Goal: Complete application form

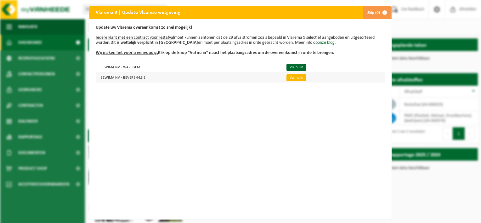
click at [292, 81] on link "Vul nu in" at bounding box center [297, 77] width 20 height 7
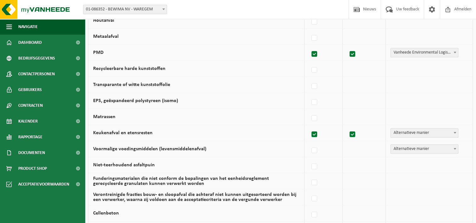
scroll to position [311, 0]
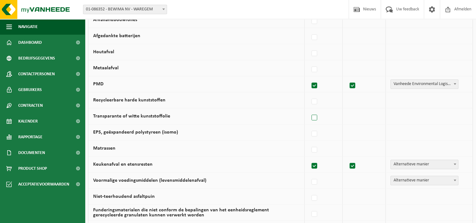
click at [314, 116] on label at bounding box center [314, 117] width 9 height 9
click at [310, 110] on input "Transparante of witte kunststoffolie" at bounding box center [309, 110] width 0 height 0
checkbox input "true"
click at [403, 115] on span "Vanheede Environmental Logistics" at bounding box center [424, 116] width 69 height 9
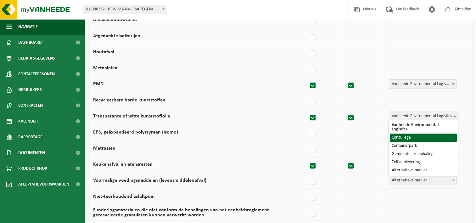
select select "Concullega"
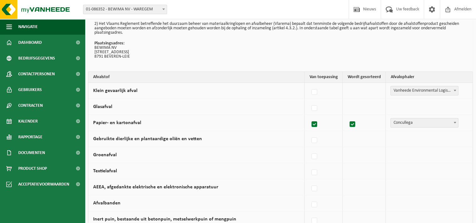
scroll to position [0, 0]
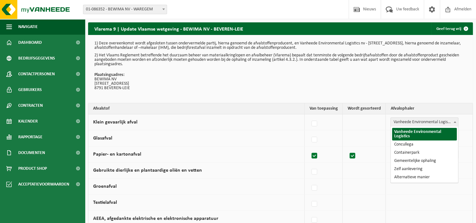
click at [426, 124] on span "Vanheede Environmental Logistics" at bounding box center [424, 122] width 67 height 9
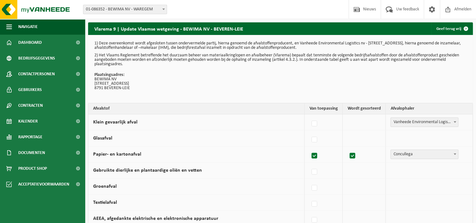
click at [425, 97] on div "1) Deze overeenkomst wordt afgesloten tussen ondervermelde partij, hierna genoe…" at bounding box center [280, 69] width 385 height 68
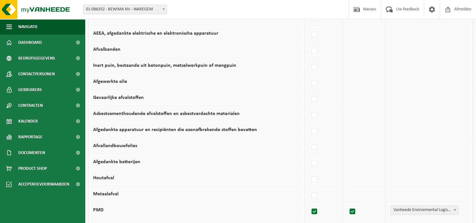
scroll to position [217, 0]
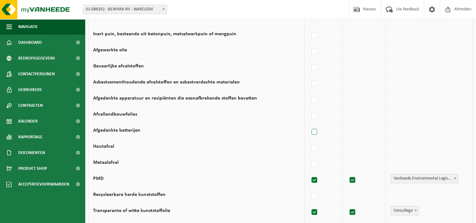
click at [313, 131] on label at bounding box center [314, 131] width 9 height 9
click at [310, 124] on input "Afgedankte batterijen" at bounding box center [309, 124] width 0 height 0
checkbox input "true"
click at [413, 128] on span "Vanheede Environmental Logistics" at bounding box center [424, 130] width 69 height 9
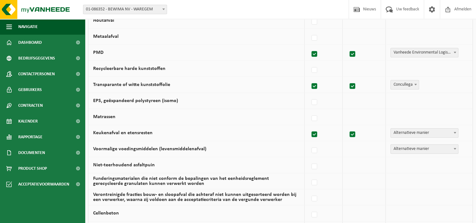
scroll to position [374, 0]
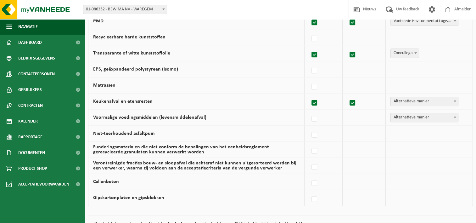
click at [427, 134] on td "Vanheede Environmental Logistics Concullega Containerpark Gemeentelijke ophalin…" at bounding box center [429, 134] width 87 height 16
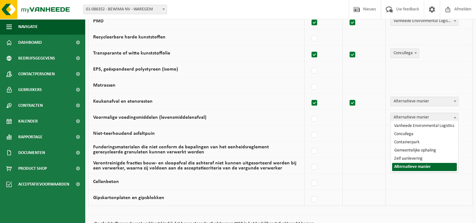
click at [418, 117] on span "Alternatieve manier" at bounding box center [424, 117] width 67 height 9
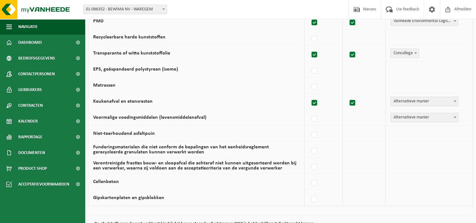
click at [418, 117] on span "Alternatieve manier" at bounding box center [424, 117] width 67 height 9
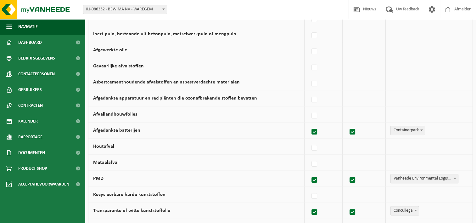
scroll to position [248, 0]
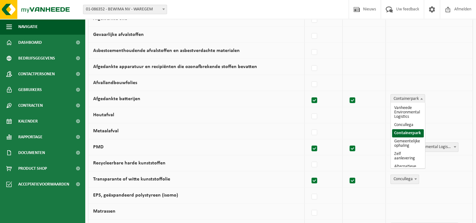
click at [409, 100] on span "Containerpark" at bounding box center [408, 98] width 34 height 9
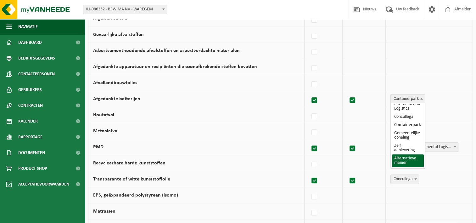
select select "Alternatieve manier"
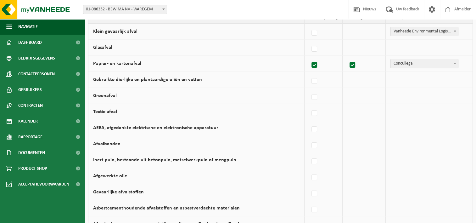
scroll to position [0, 0]
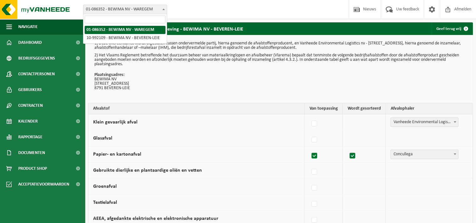
click at [161, 7] on span at bounding box center [164, 9] width 6 height 8
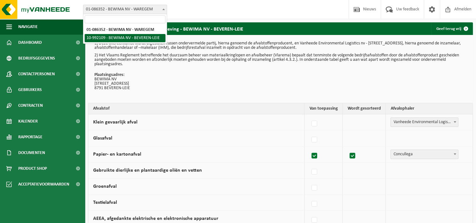
select select "170113"
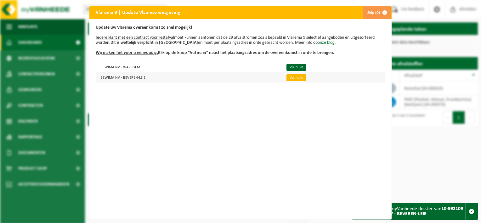
click at [290, 79] on link "Vul nu in" at bounding box center [297, 77] width 20 height 7
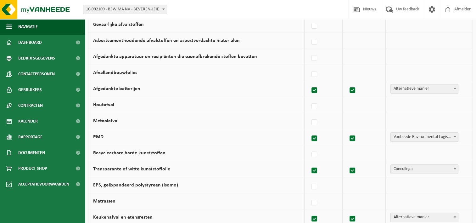
scroll to position [271, 0]
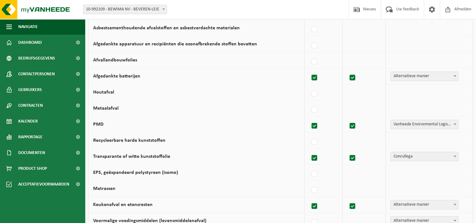
click at [220, 177] on td "EPS, geëxpandeerd polystyreen (isomo)" at bounding box center [196, 173] width 216 height 16
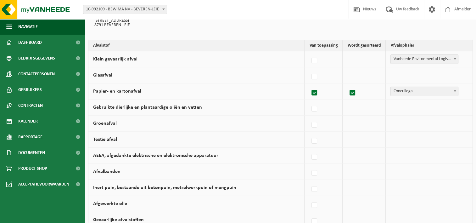
scroll to position [94, 0]
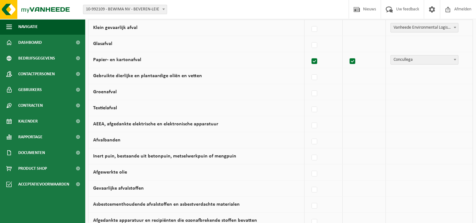
click at [451, 116] on td "Vanheede Environmental Logistics Concullega Containerpark Gemeentelijke ophalin…" at bounding box center [429, 124] width 87 height 16
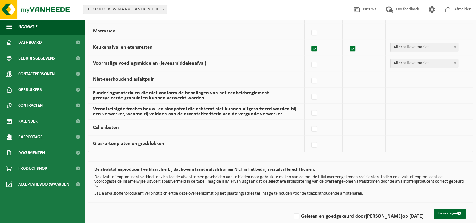
scroll to position [437, 0]
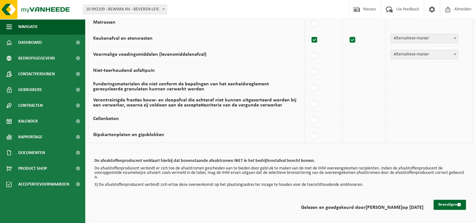
click at [460, 103] on td "Vanheede Environmental Logistics Concullega Containerpark Gemeentelijke ophalin…" at bounding box center [429, 103] width 87 height 16
